Goal: Task Accomplishment & Management: Use online tool/utility

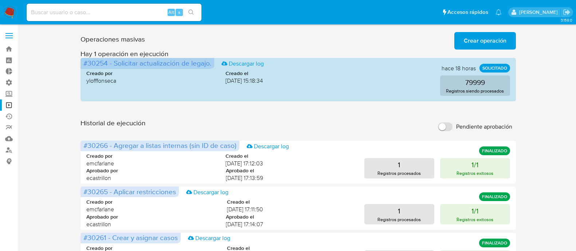
scroll to position [401, 0]
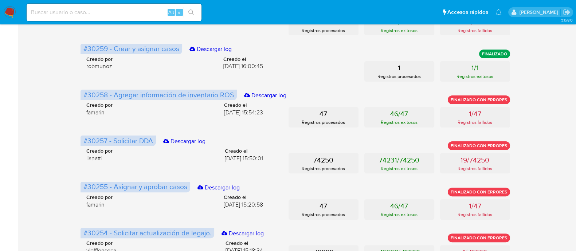
scroll to position [318, 0]
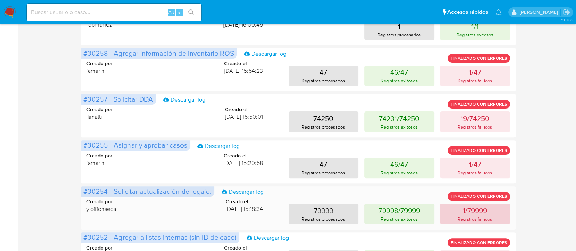
click at [453, 215] on button "1/79999 Registros fallidos" at bounding box center [475, 214] width 70 height 20
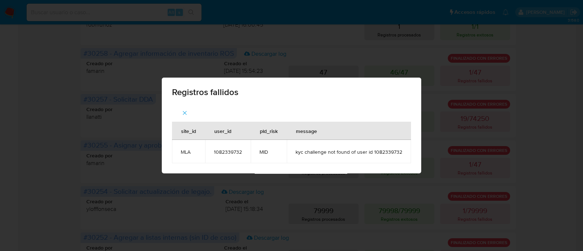
click at [562, 187] on div "Registros fallidos site_id user_id pld_risk message MLA 1082339732 MID kyc chal…" at bounding box center [291, 125] width 583 height 251
click at [397, 89] on span "Registros fallidos" at bounding box center [291, 92] width 239 height 9
click at [189, 117] on button "button" at bounding box center [185, 112] width 26 height 17
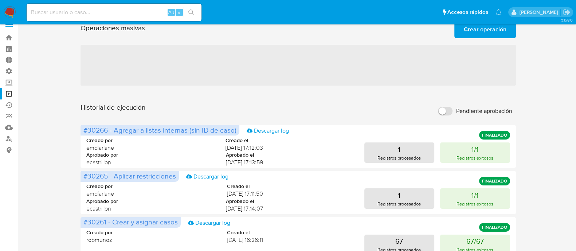
scroll to position [0, 0]
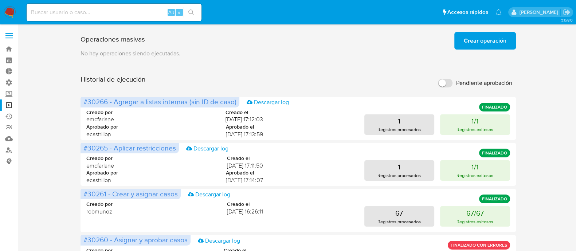
click at [248, 54] on p "No hay operaciones siendo ejecutadas." at bounding box center [298, 54] width 435 height 8
click at [8, 11] on img at bounding box center [10, 12] width 12 height 12
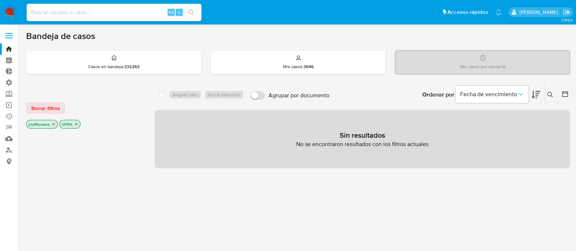
click at [520, 190] on div "select-all-cases-checkbox Asignar caso Borrar selección Agrupar por documento O…" at bounding box center [362, 248] width 416 height 330
click at [390, 209] on div "select-all-cases-checkbox Asignar caso Borrar selección Agrupar por documento O…" at bounding box center [362, 248] width 416 height 330
